Goal: Task Accomplishment & Management: Manage account settings

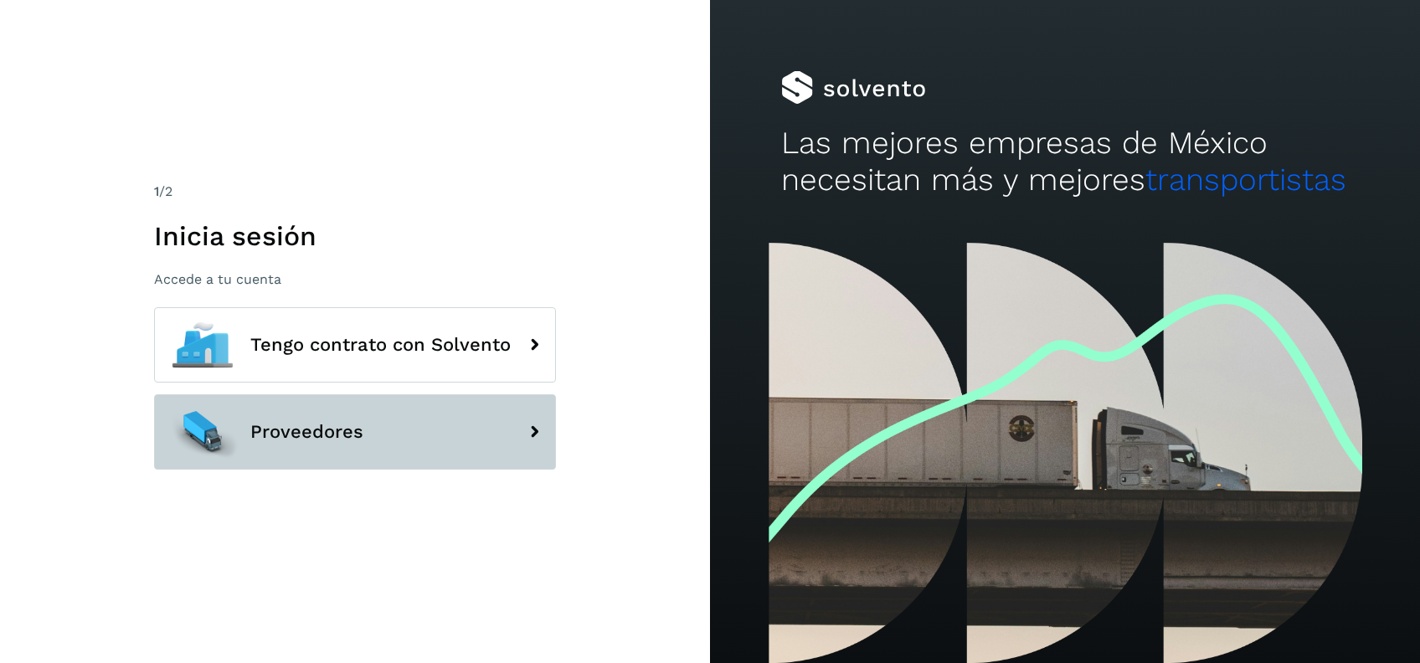
click at [345, 452] on button "Proveedores" at bounding box center [355, 431] width 402 height 75
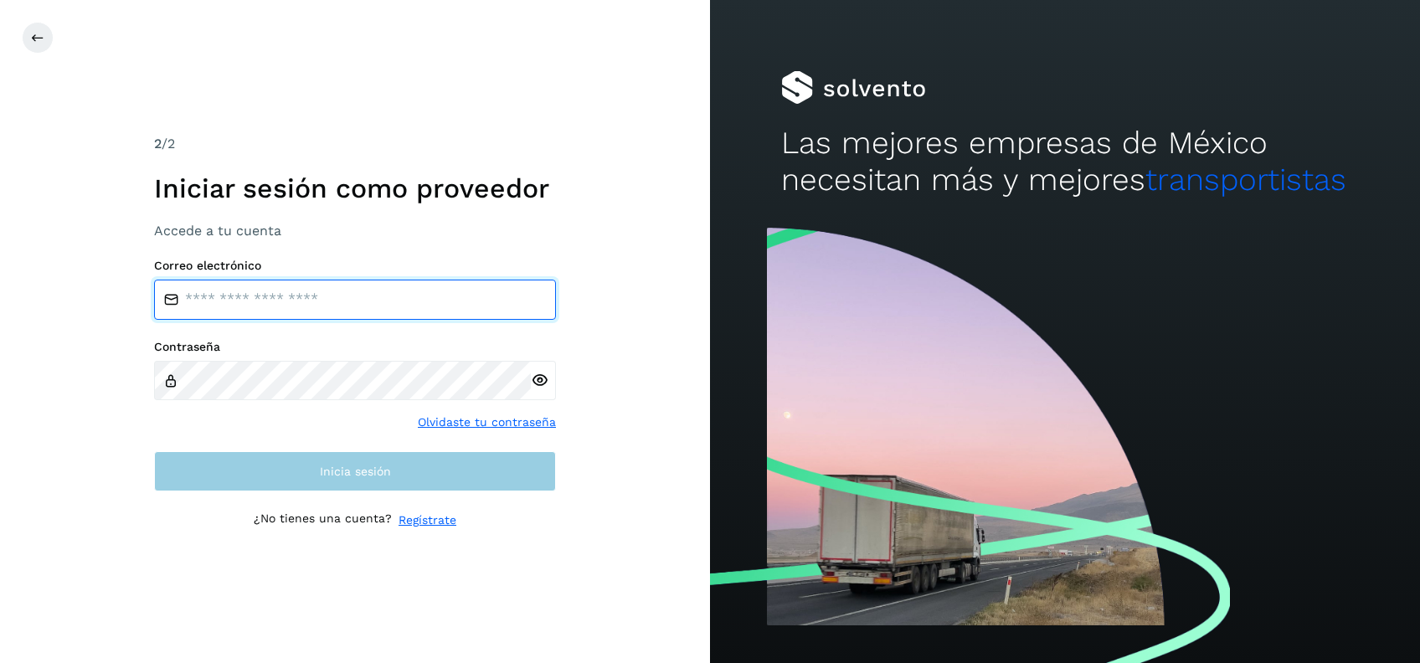
type input "**********"
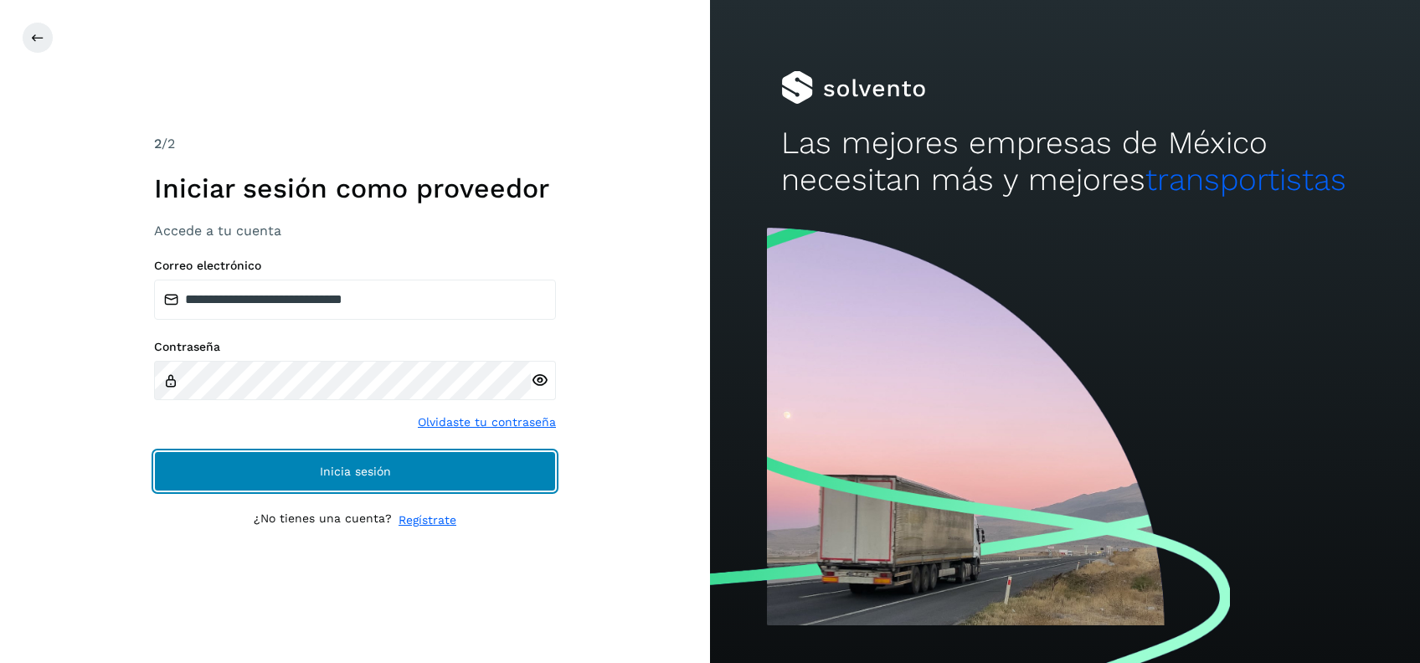
click at [365, 479] on button "Inicia sesión" at bounding box center [355, 471] width 402 height 40
click at [460, 480] on button "Inicia sesión" at bounding box center [355, 471] width 402 height 40
click at [307, 476] on button "Inicia sesión" at bounding box center [355, 471] width 402 height 40
click at [289, 481] on button "Inicia sesión" at bounding box center [355, 471] width 402 height 40
click at [345, 471] on span "Inicia sesión" at bounding box center [355, 472] width 71 height 12
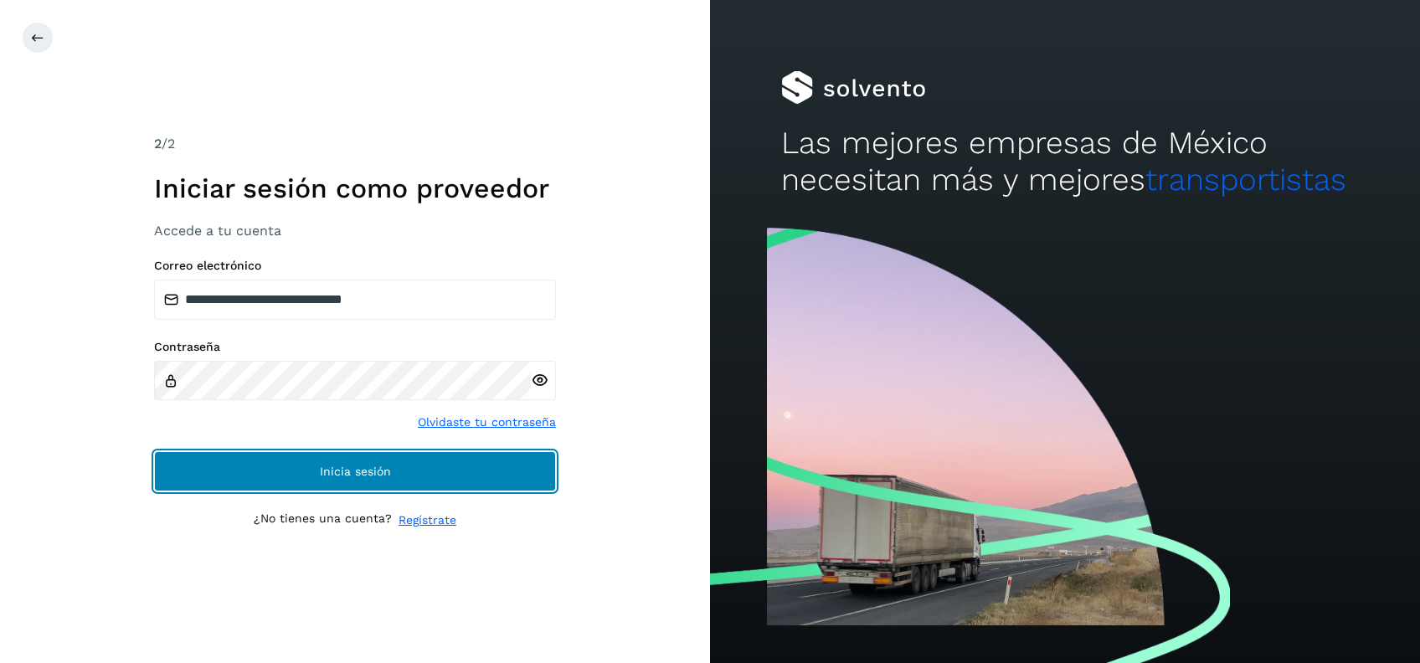
click at [312, 472] on button "Inicia sesión" at bounding box center [355, 471] width 402 height 40
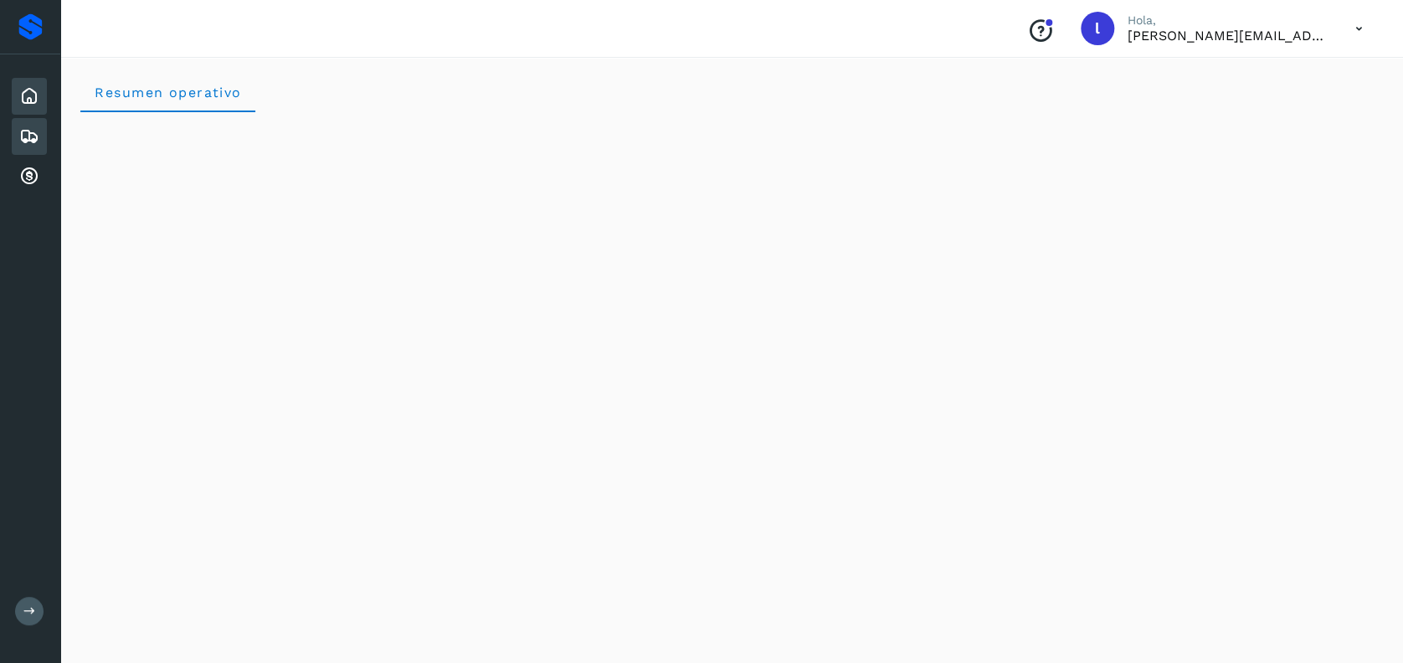
click at [17, 141] on div "Embarques" at bounding box center [29, 136] width 35 height 37
